Goal: Task Accomplishment & Management: Complete application form

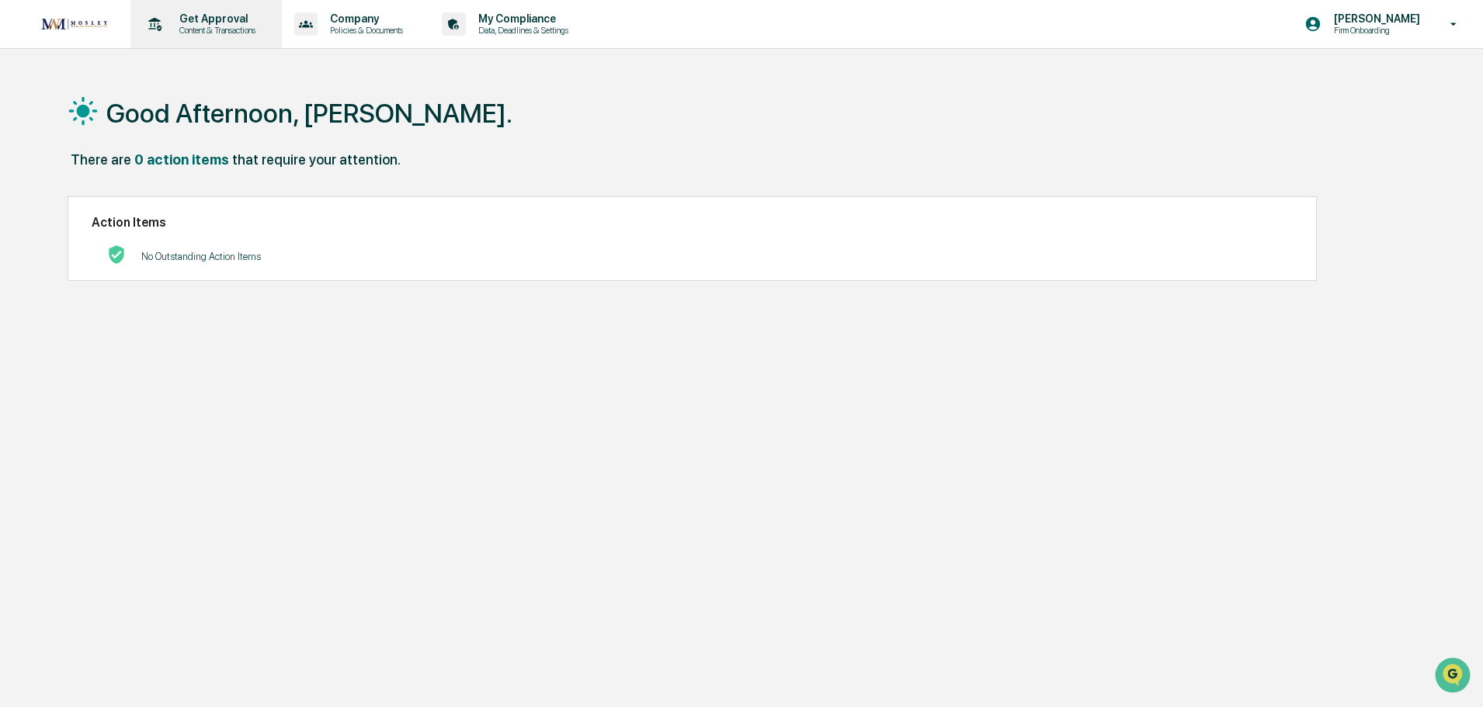
click at [210, 26] on p "Content & Transactions" at bounding box center [215, 30] width 96 height 11
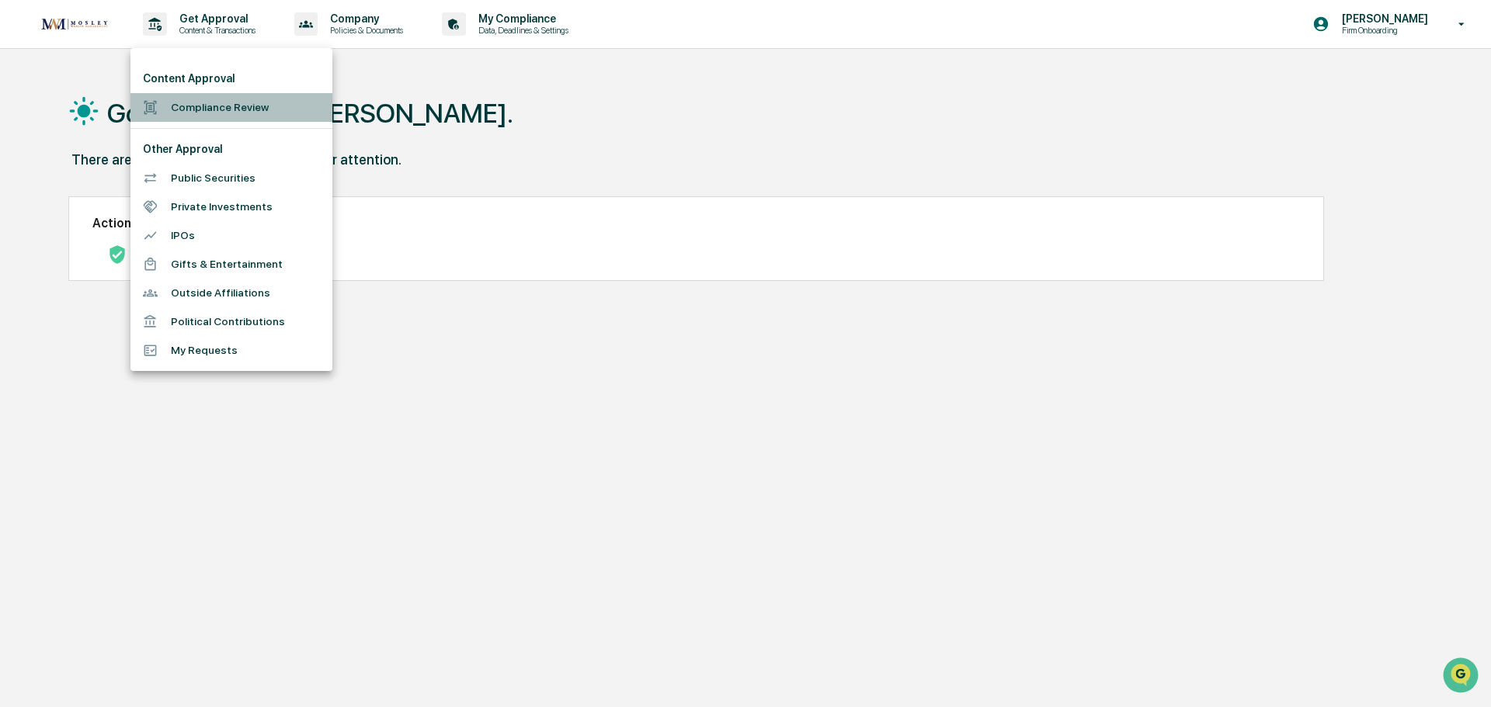
click at [184, 112] on li "Compliance Review" at bounding box center [231, 107] width 202 height 29
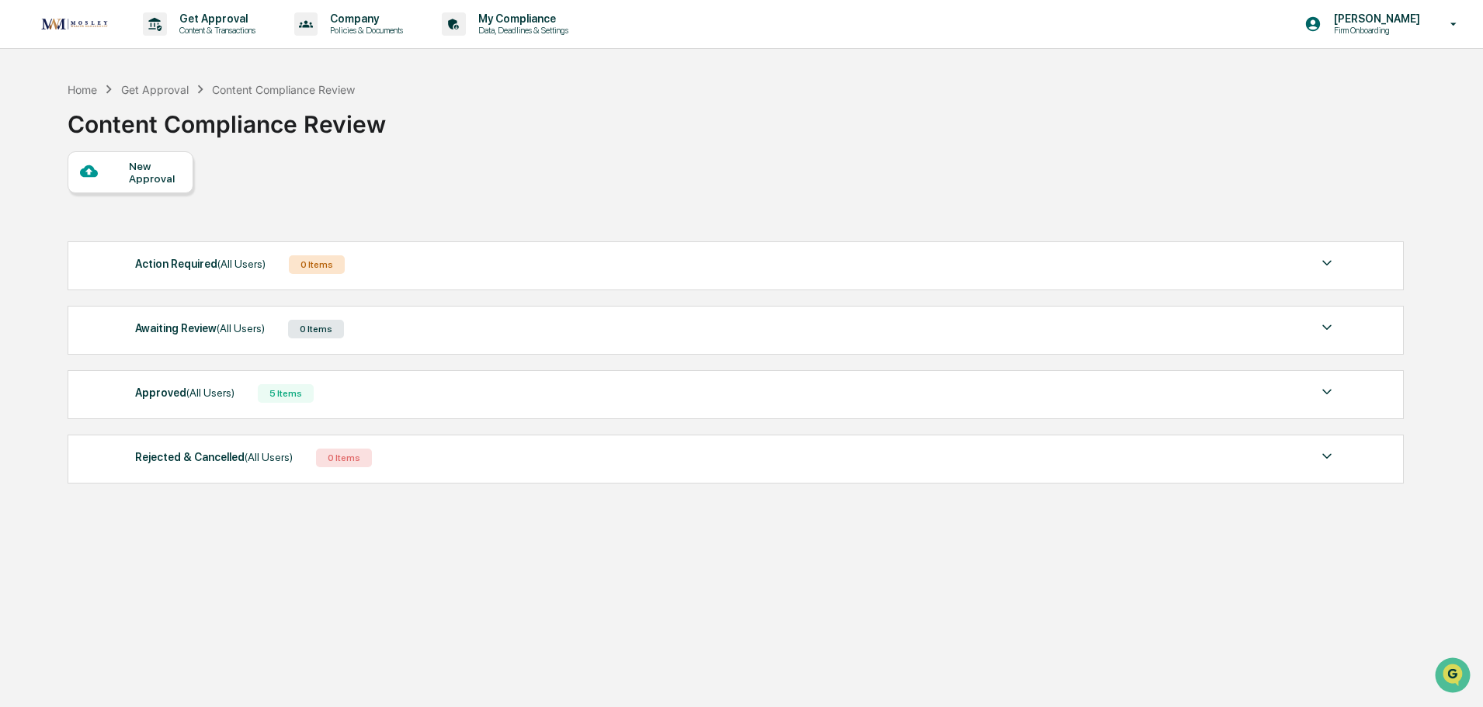
click at [194, 397] on span "(All Users)" at bounding box center [210, 393] width 48 height 12
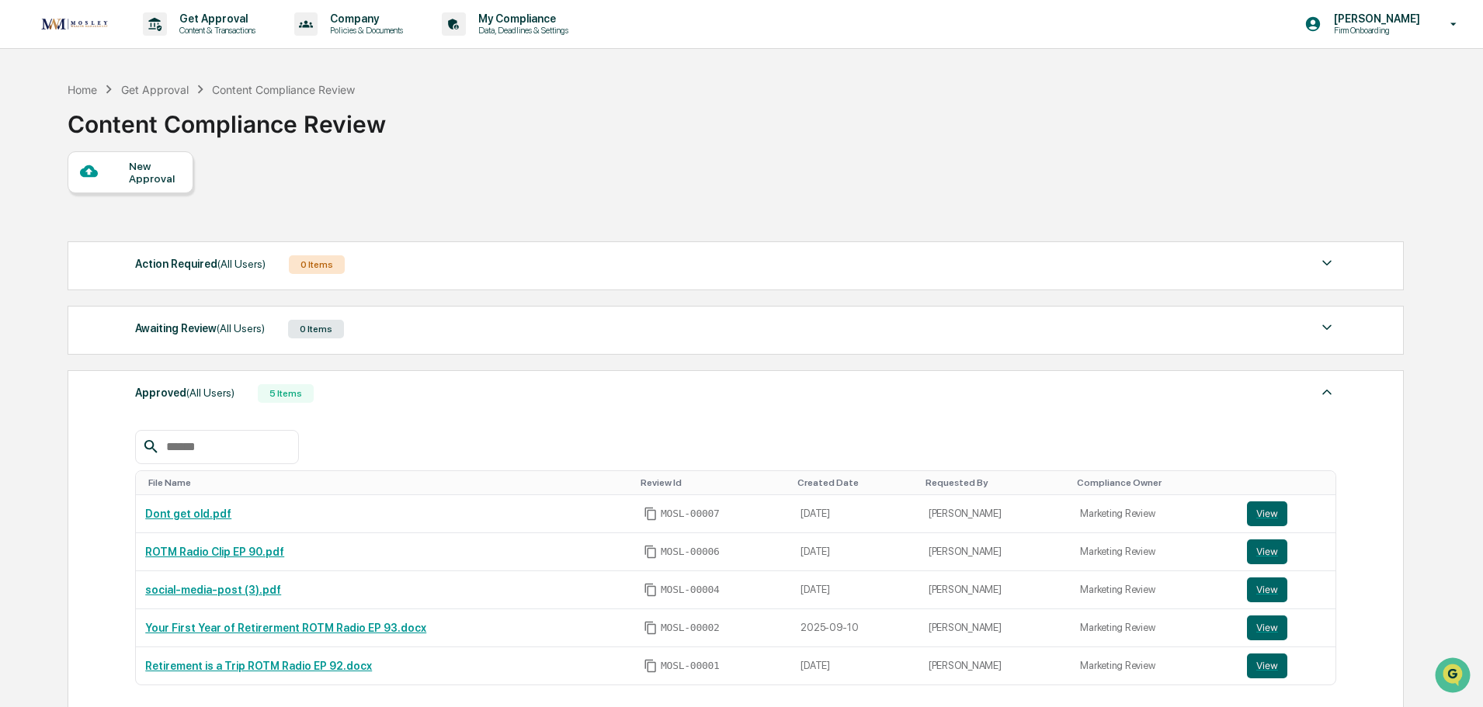
click at [137, 170] on div "New Approval" at bounding box center [155, 172] width 52 height 25
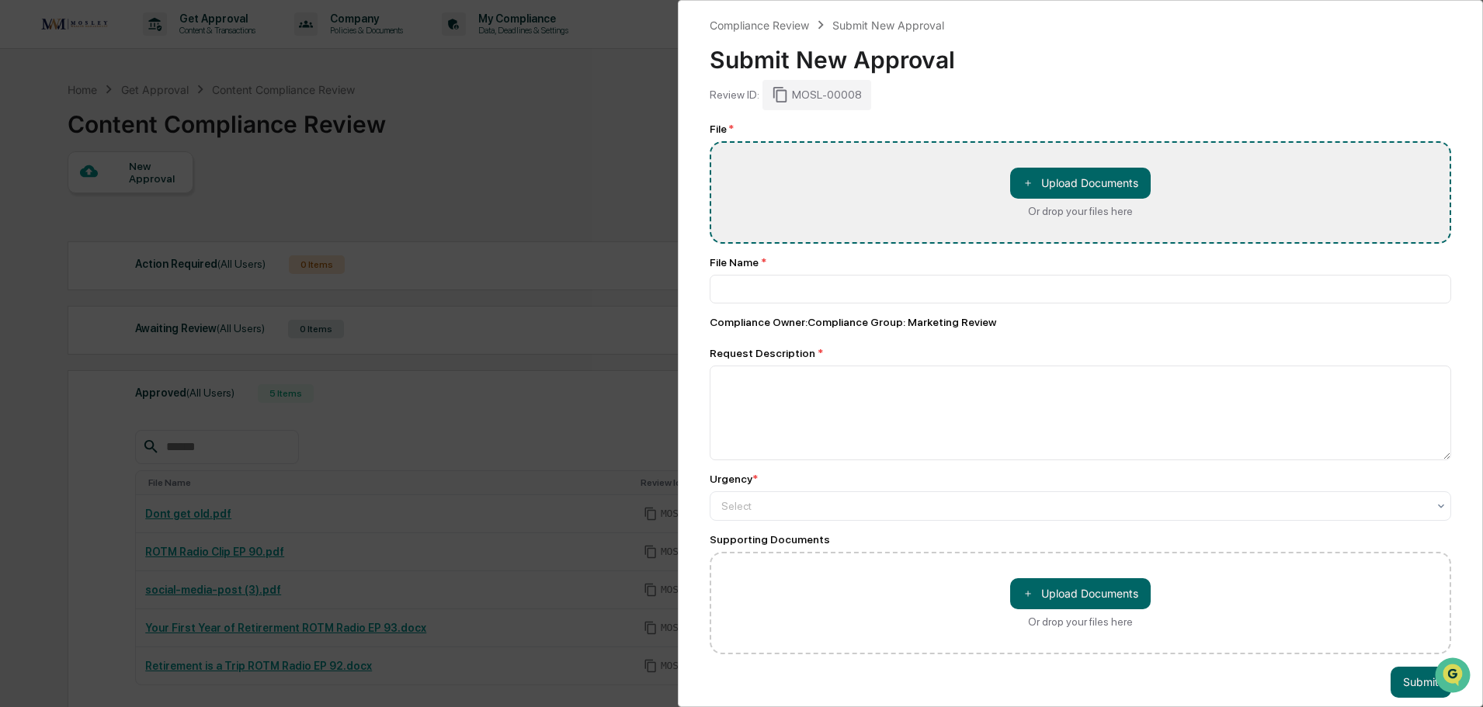
type input "**********"
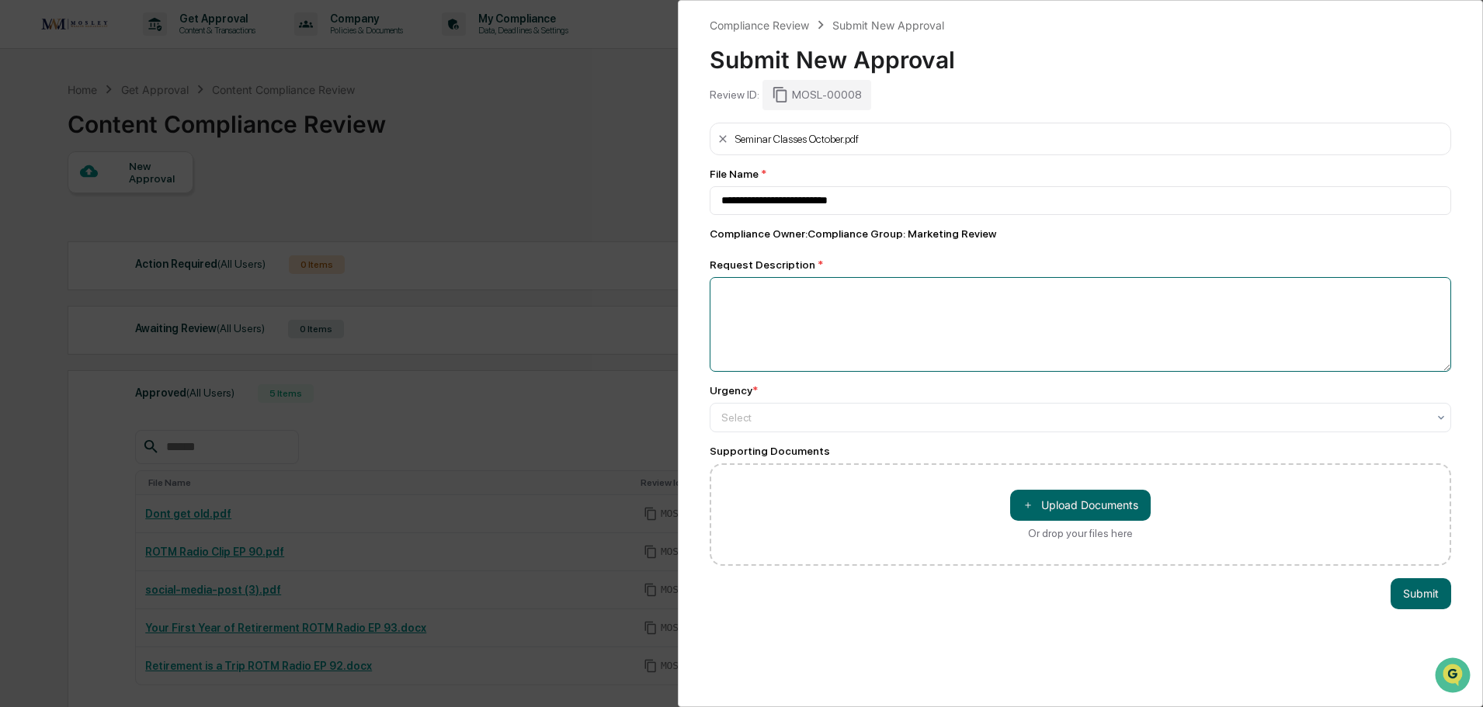
click at [732, 295] on textarea at bounding box center [1080, 324] width 741 height 95
type textarea "**********"
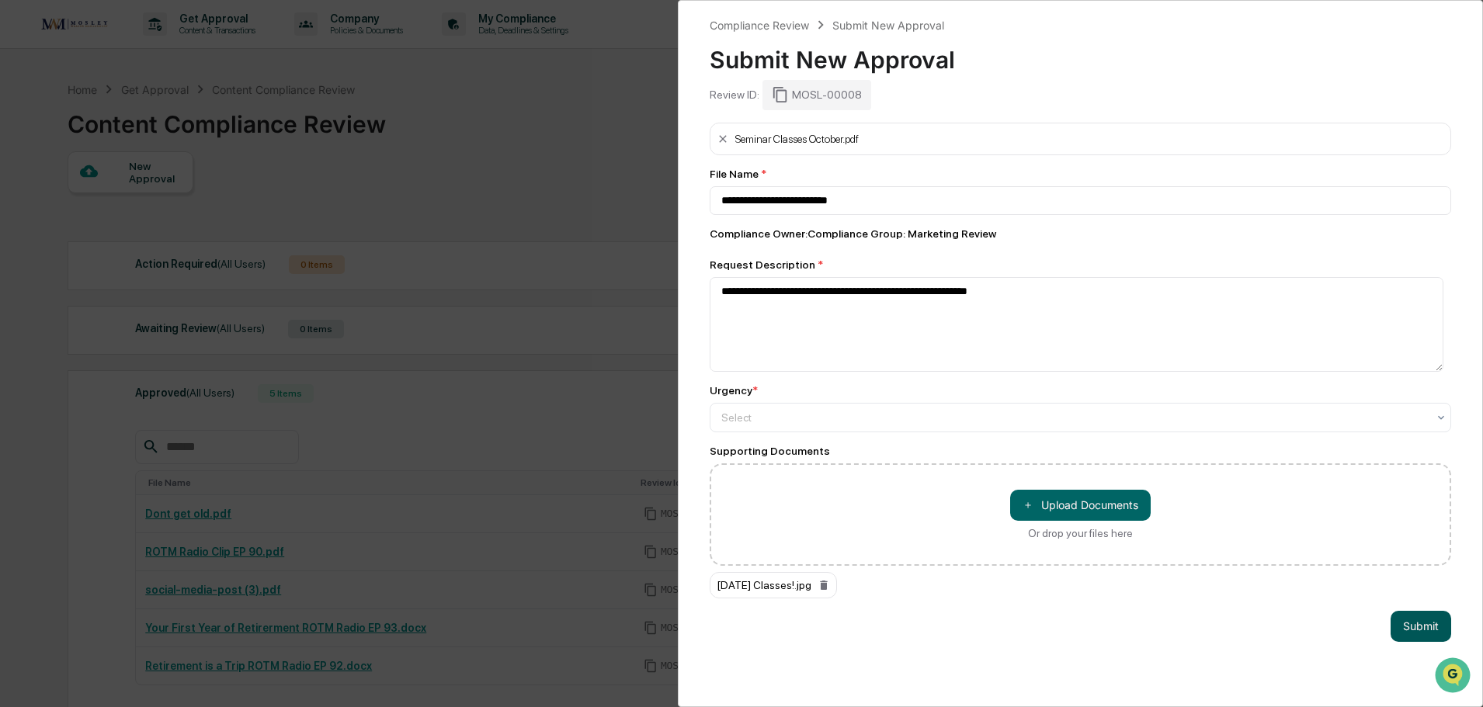
click at [1408, 634] on button "Submit" at bounding box center [1420, 626] width 61 height 31
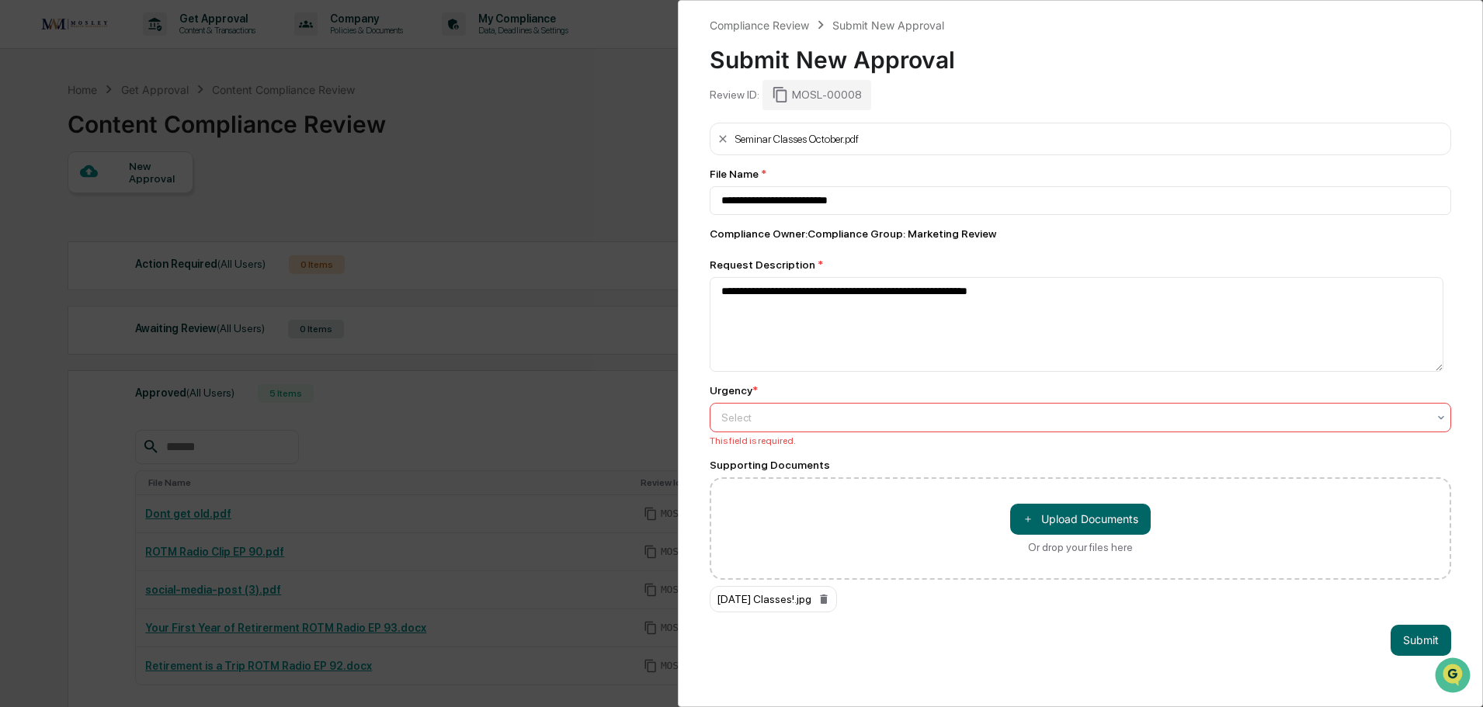
click at [742, 422] on div at bounding box center [1074, 418] width 706 height 16
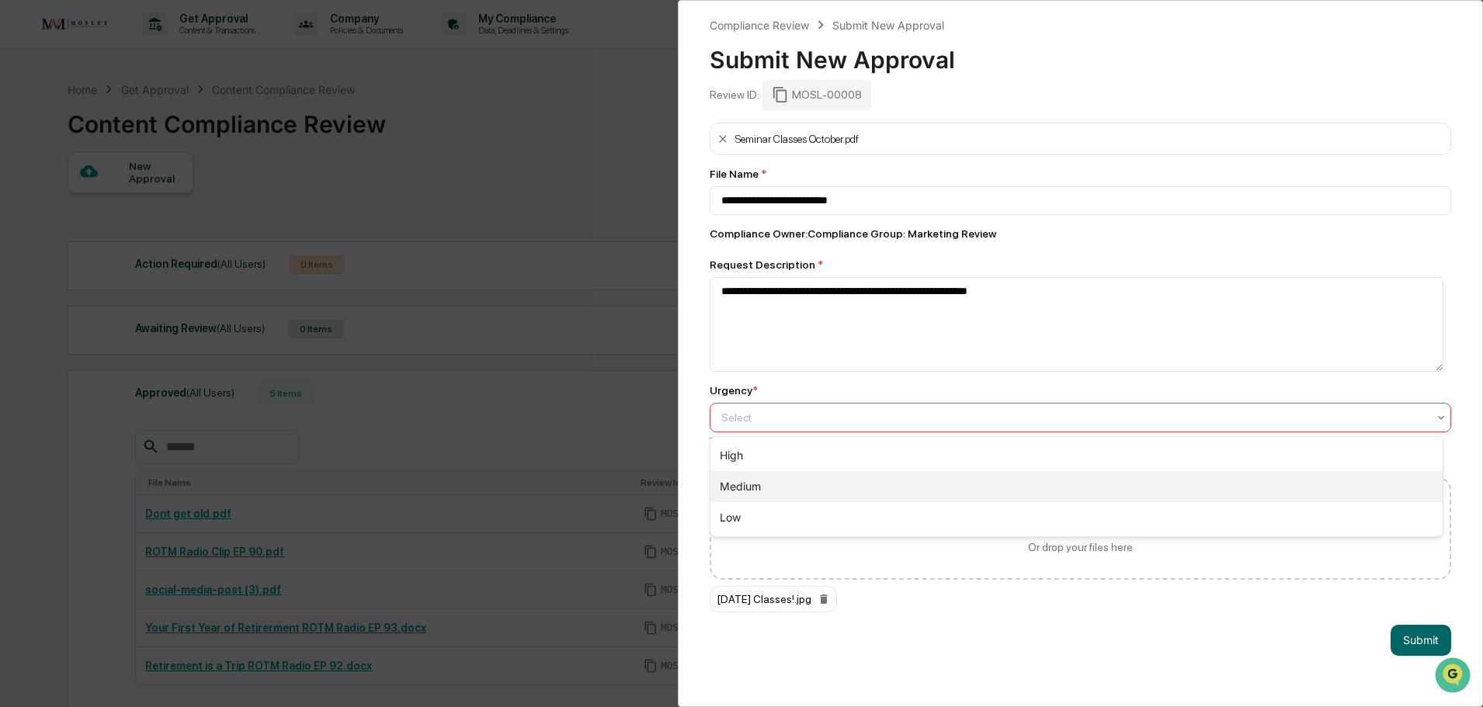
click at [753, 488] on div "Medium" at bounding box center [1076, 486] width 732 height 31
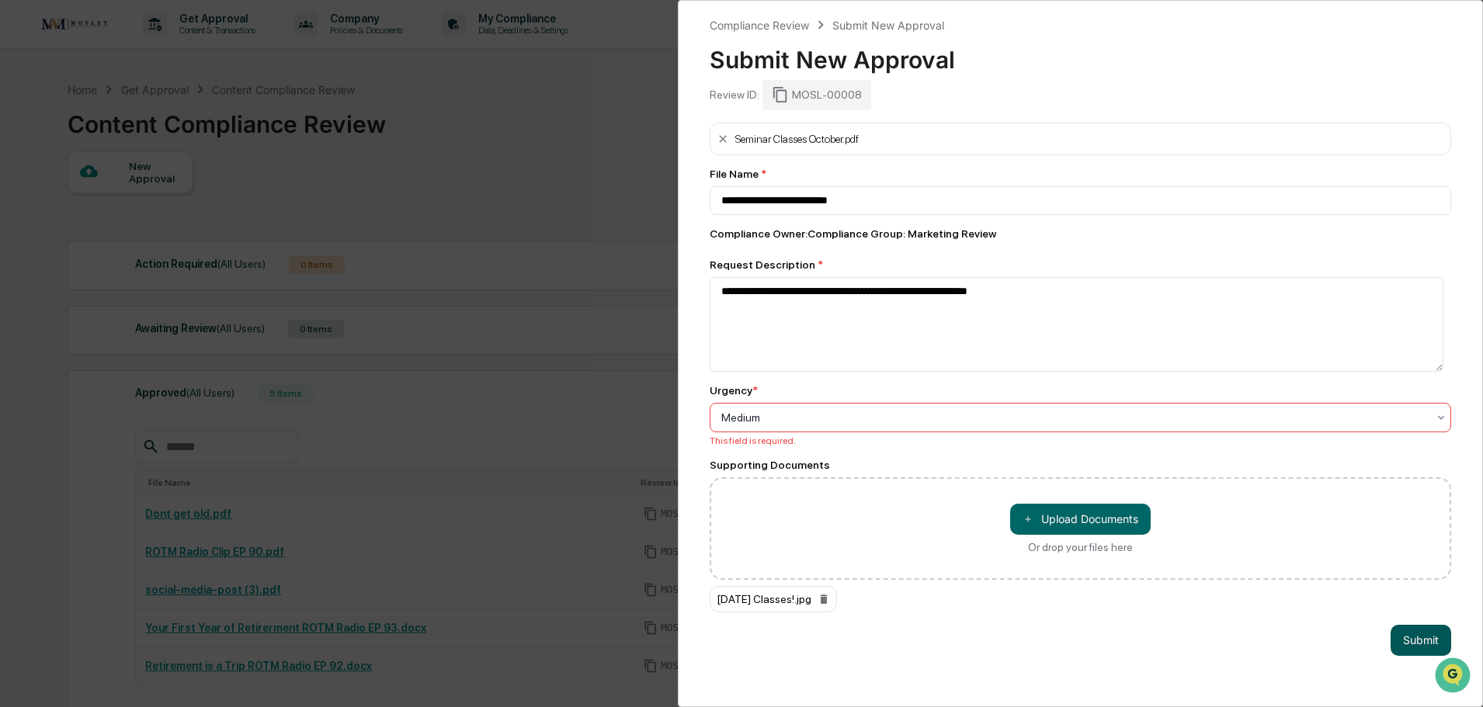
click at [1415, 647] on button "Submit" at bounding box center [1420, 640] width 61 height 31
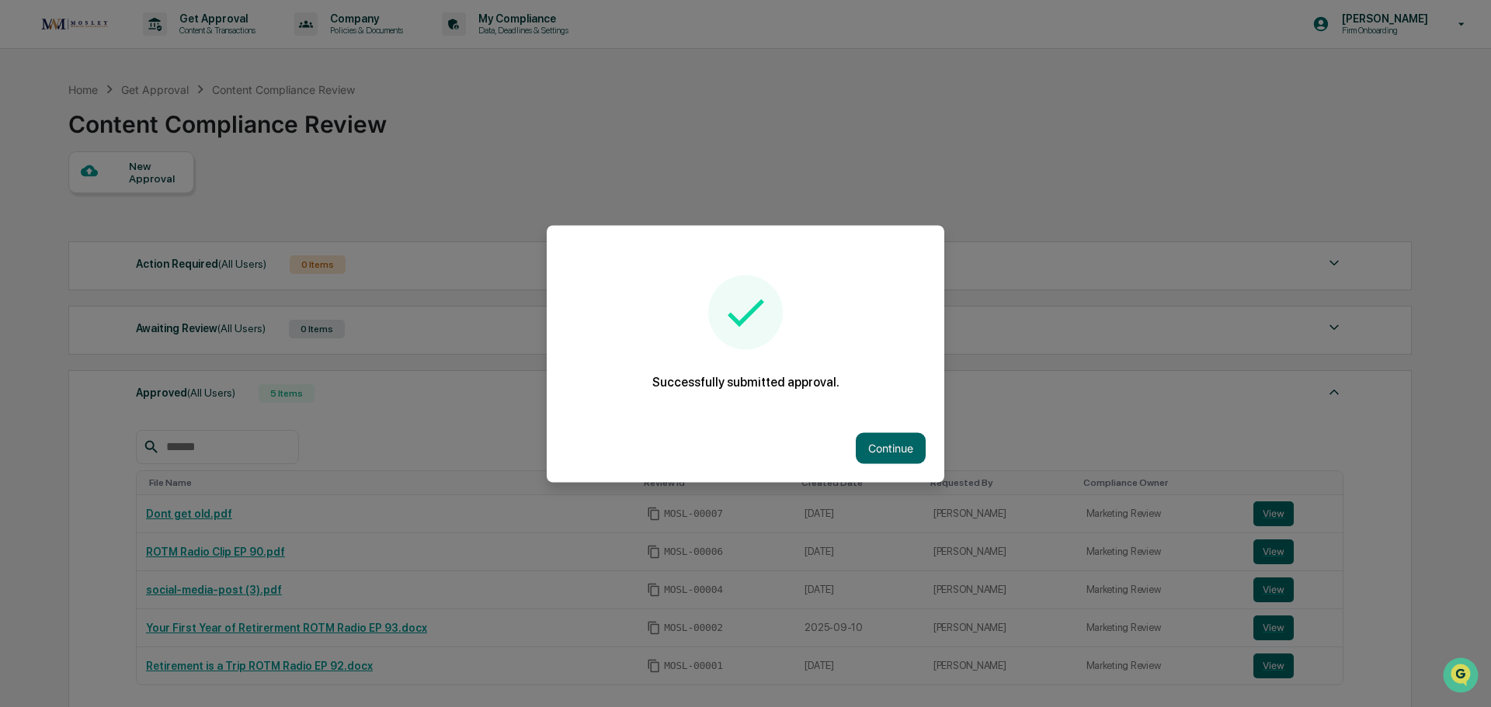
click at [144, 174] on div at bounding box center [745, 353] width 1491 height 707
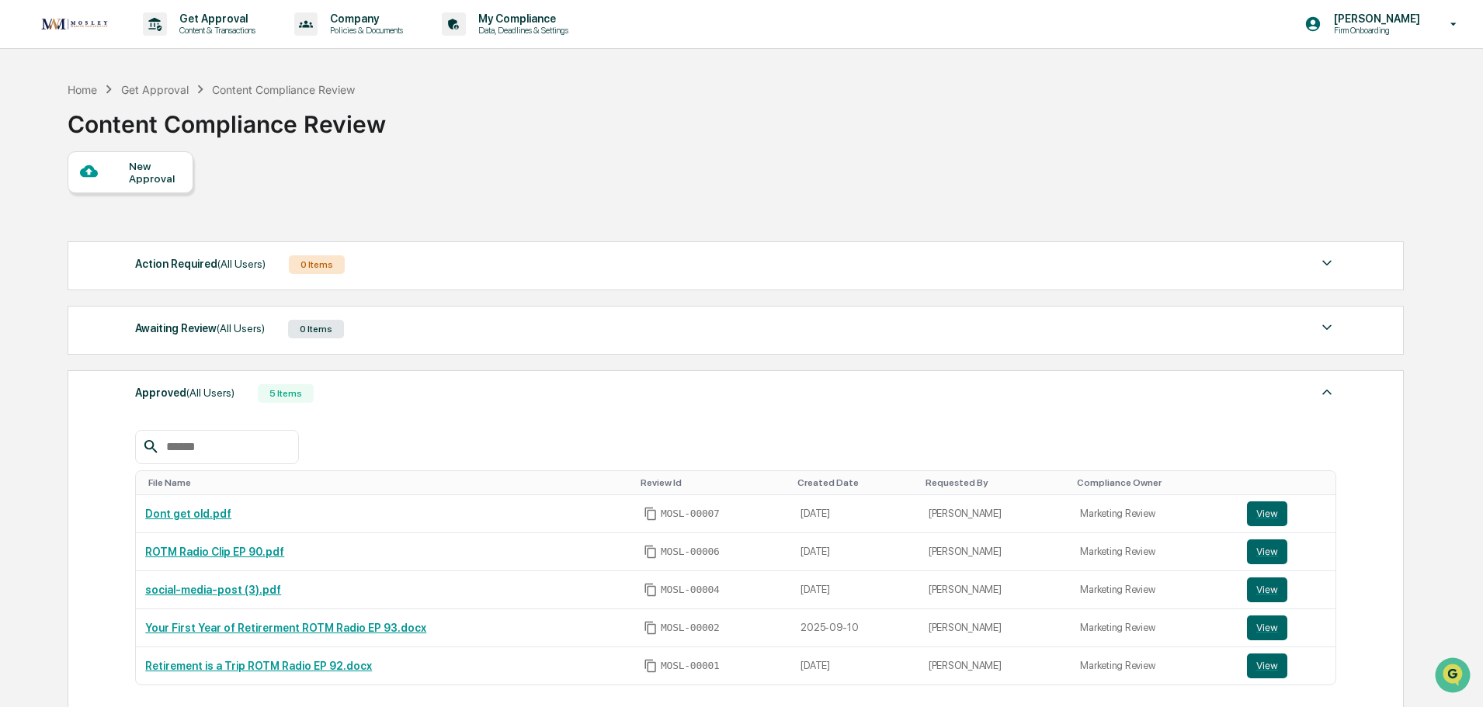
click at [150, 172] on div "New Approval" at bounding box center [155, 172] width 52 height 25
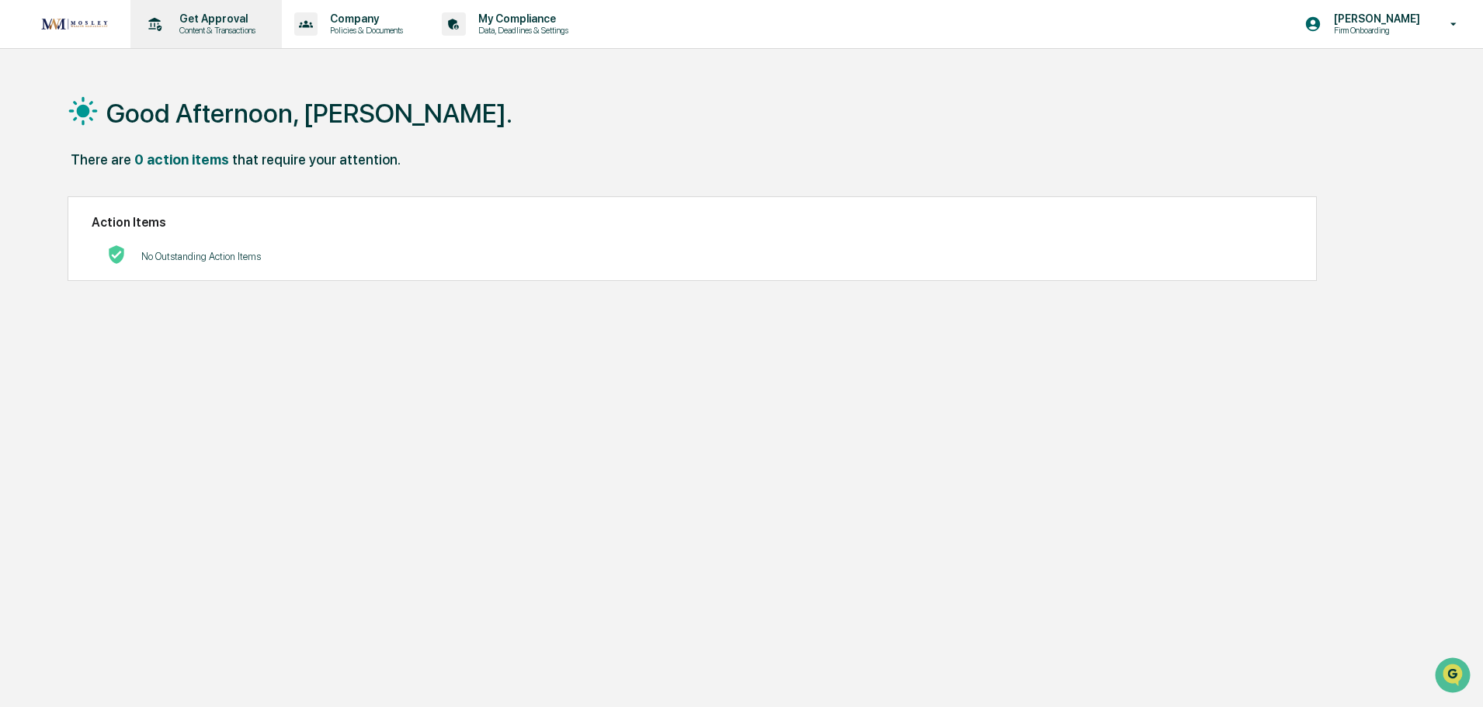
click at [199, 30] on p "Content & Transactions" at bounding box center [215, 30] width 96 height 11
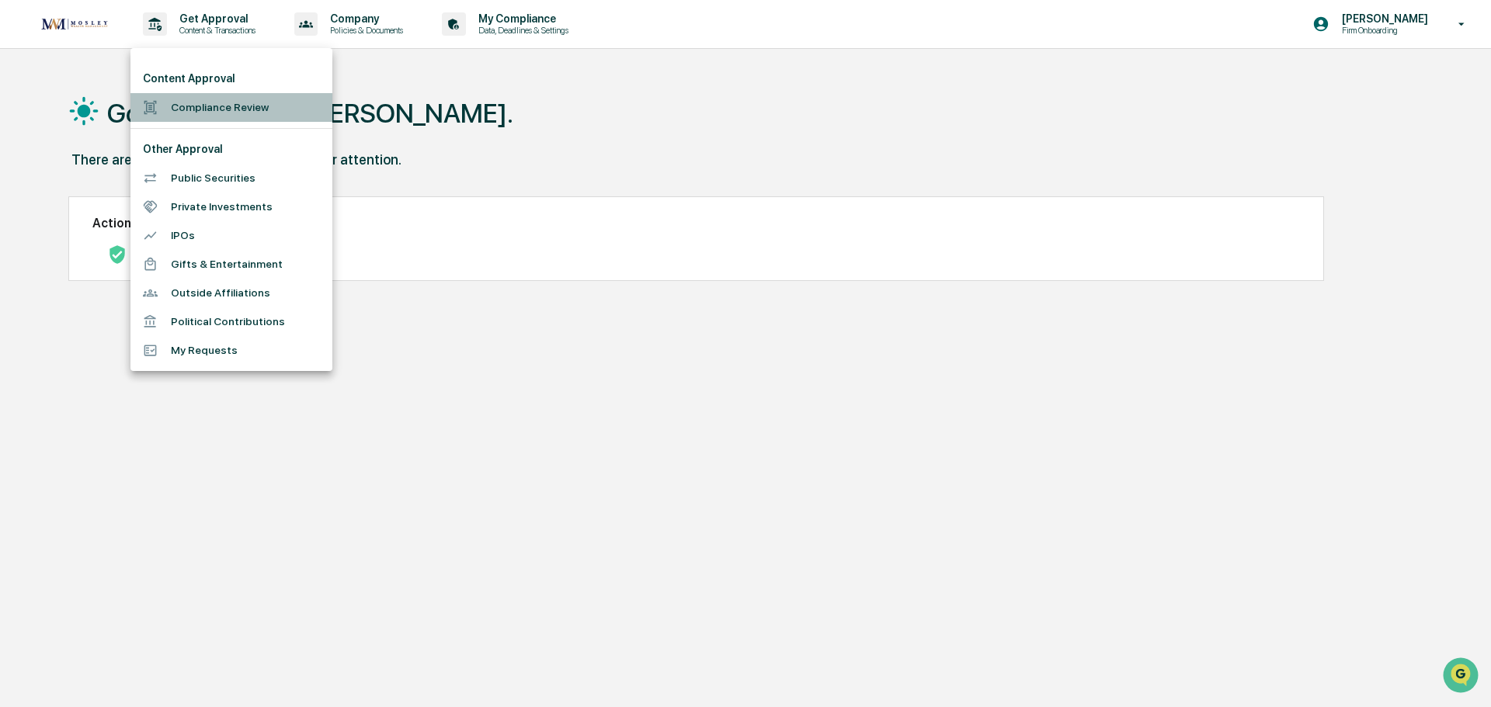
click at [186, 105] on li "Compliance Review" at bounding box center [231, 107] width 202 height 29
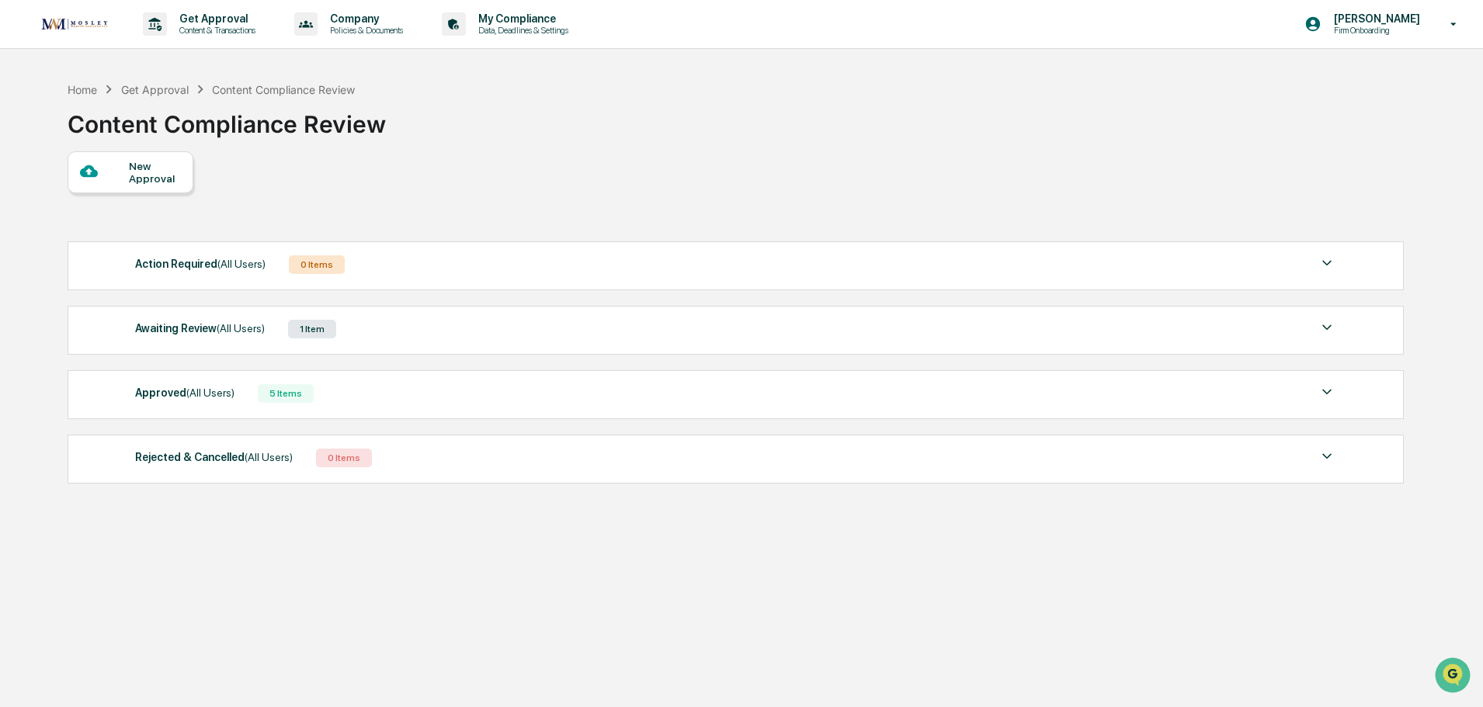
click at [281, 389] on div "5 Items" at bounding box center [286, 393] width 56 height 19
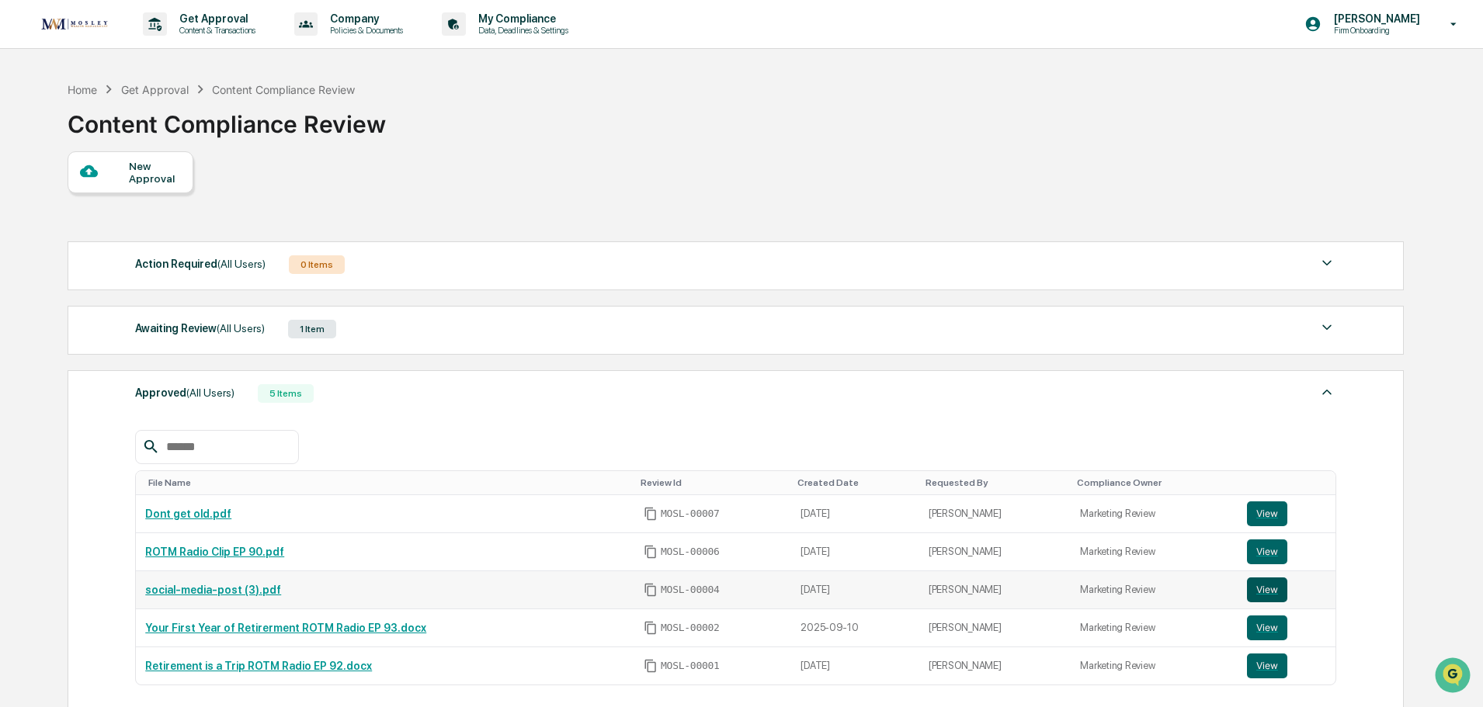
click at [1257, 594] on button "View" at bounding box center [1267, 590] width 40 height 25
click at [1326, 329] on img at bounding box center [1326, 327] width 19 height 19
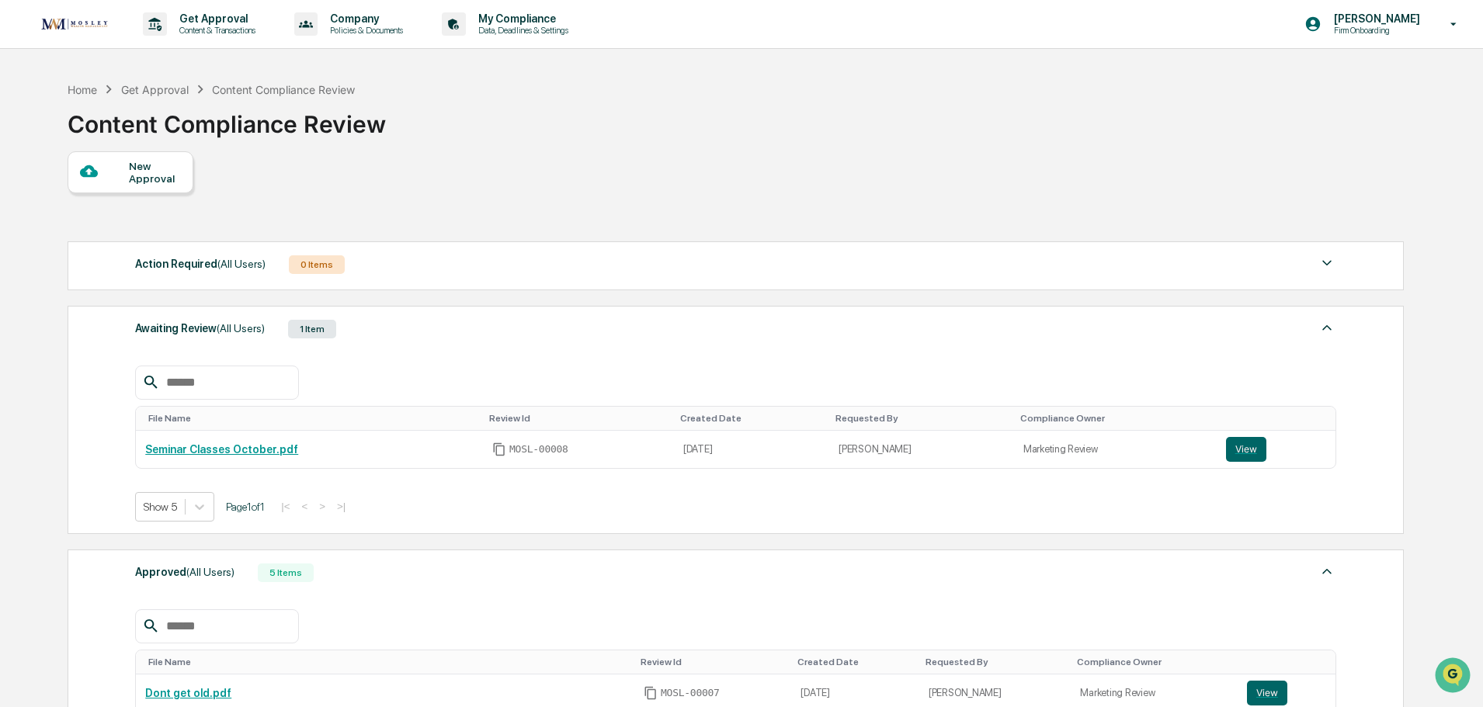
click at [148, 171] on div "New Approval" at bounding box center [155, 172] width 52 height 25
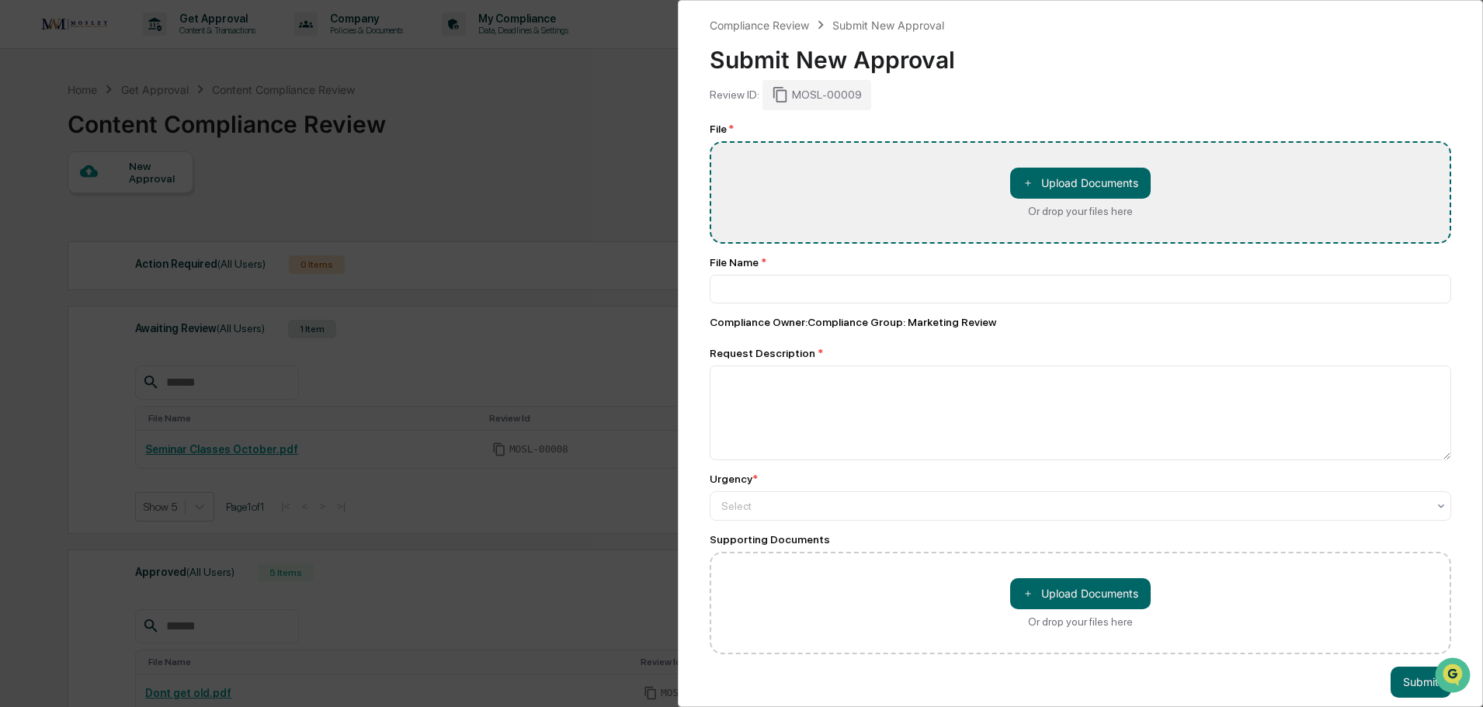
type input "**********"
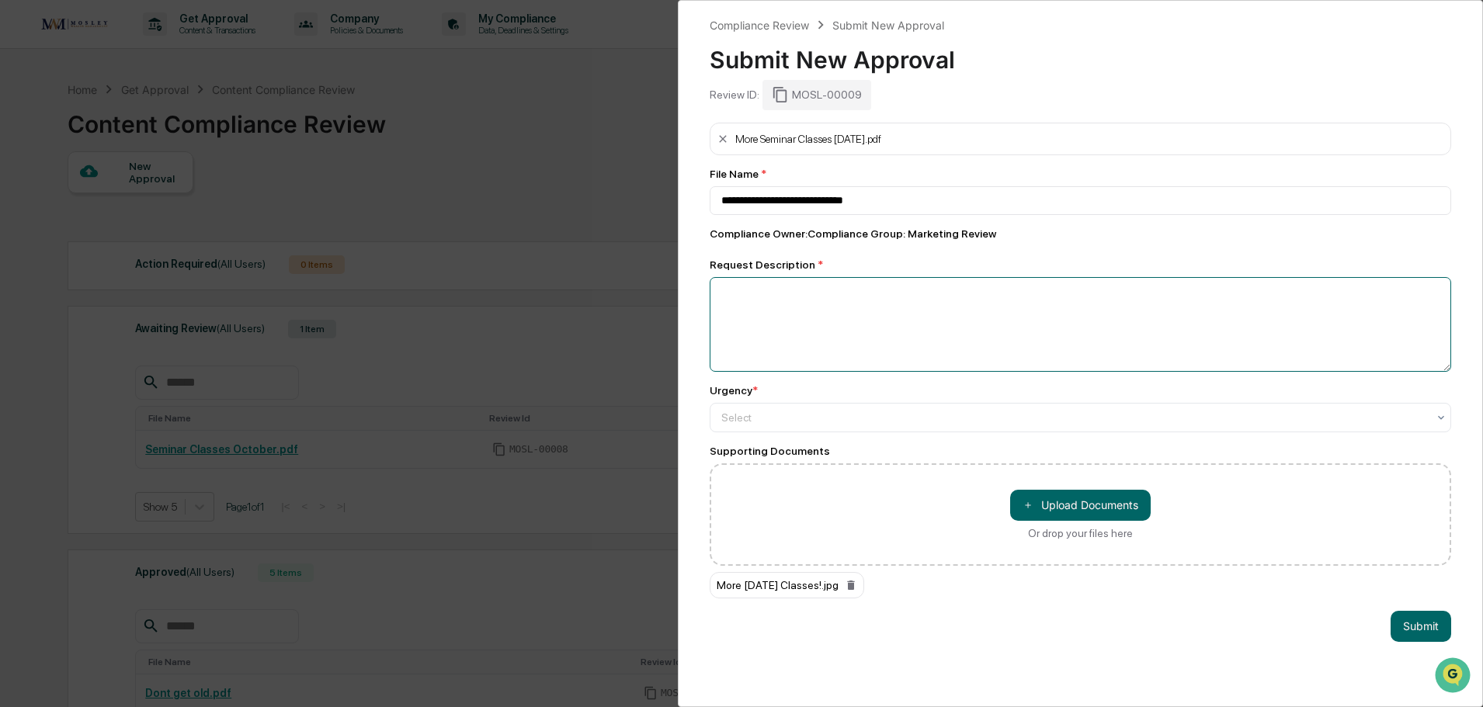
click at [745, 297] on textarea at bounding box center [1080, 324] width 741 height 95
type textarea "**********"
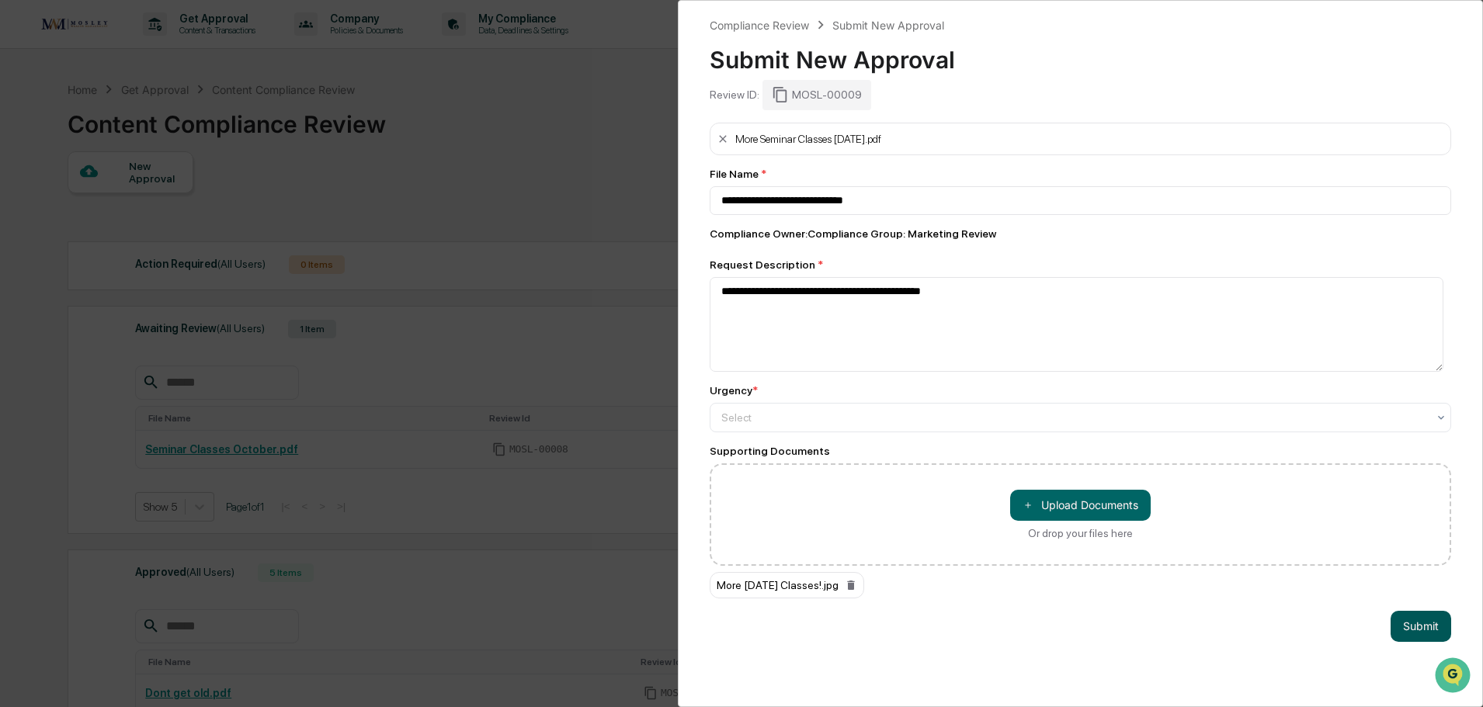
click at [1418, 638] on button "Submit" at bounding box center [1420, 626] width 61 height 31
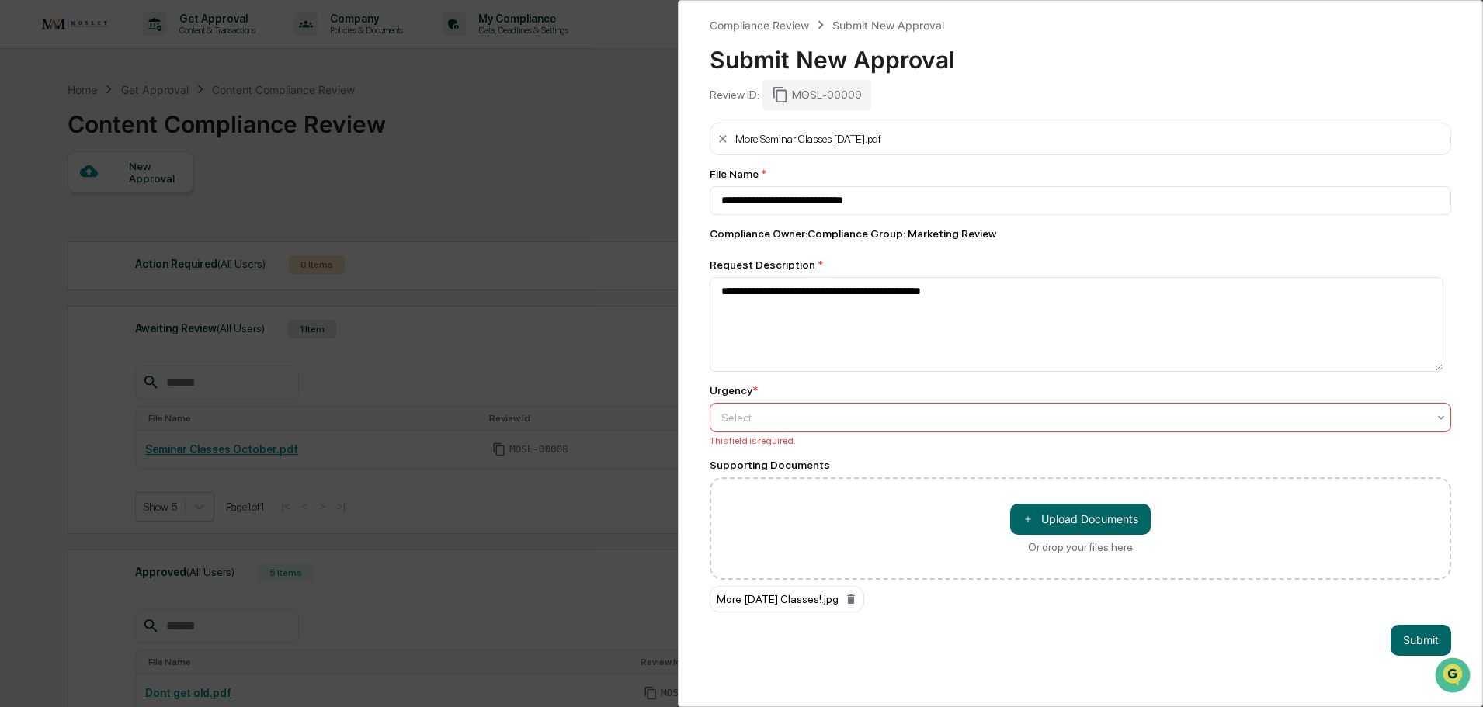
click at [728, 418] on div at bounding box center [1074, 418] width 706 height 16
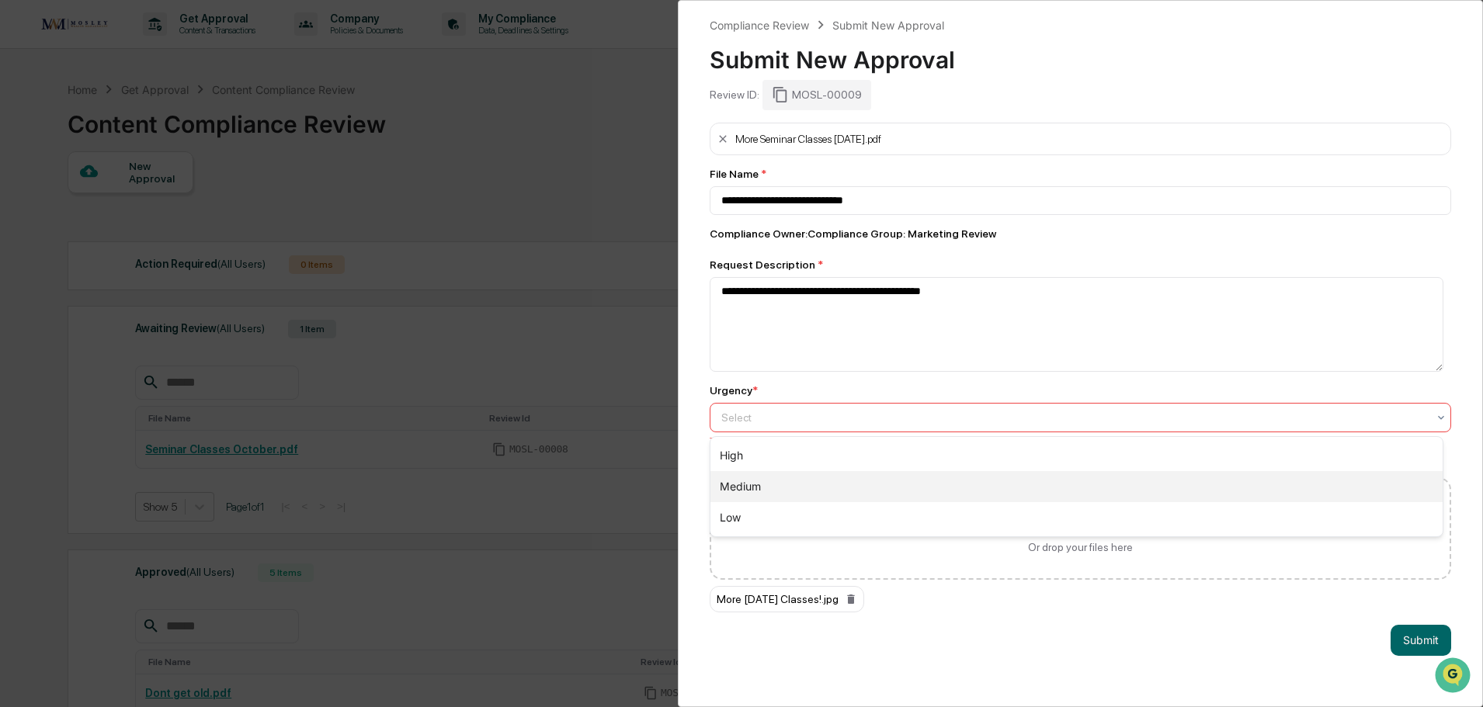
click at [742, 491] on div "Medium" at bounding box center [1076, 486] width 732 height 31
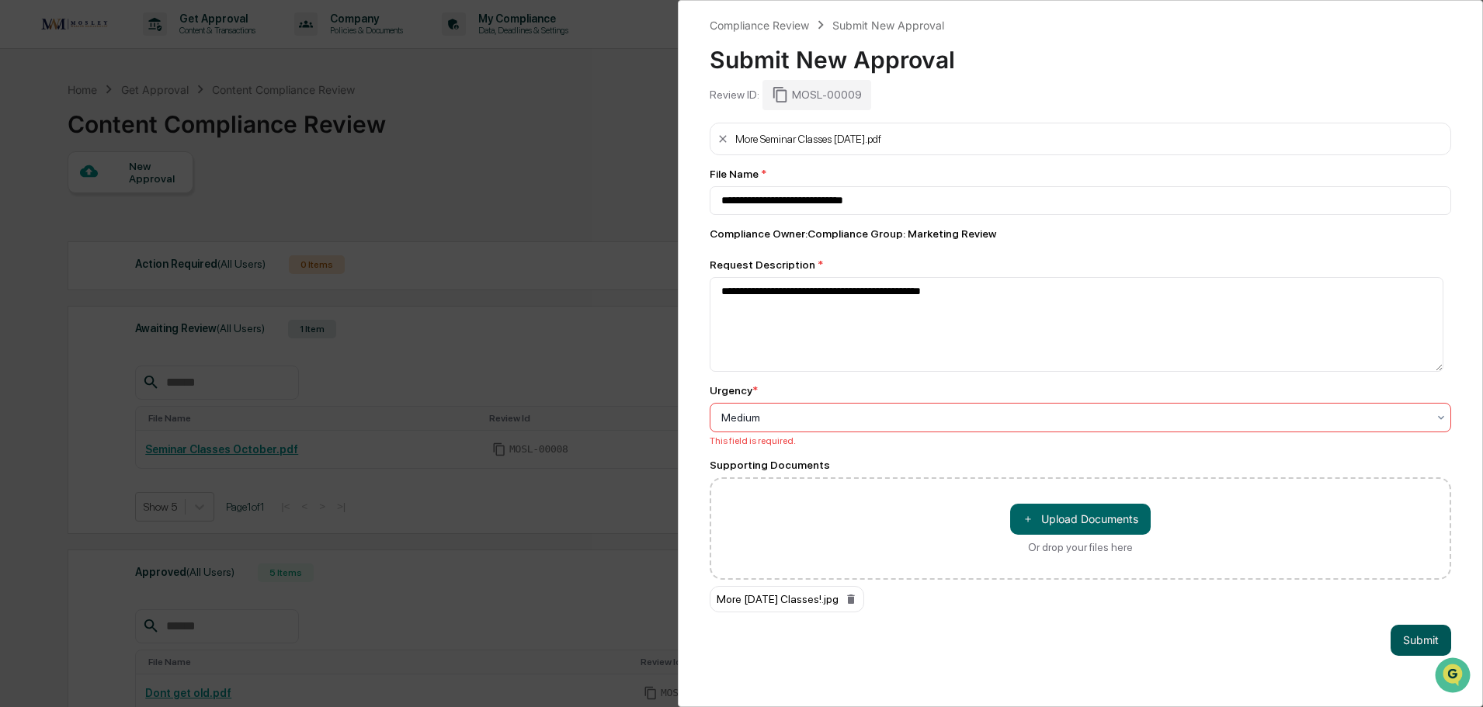
click at [1415, 650] on button "Submit" at bounding box center [1420, 640] width 61 height 31
